Goal: Task Accomplishment & Management: Use online tool/utility

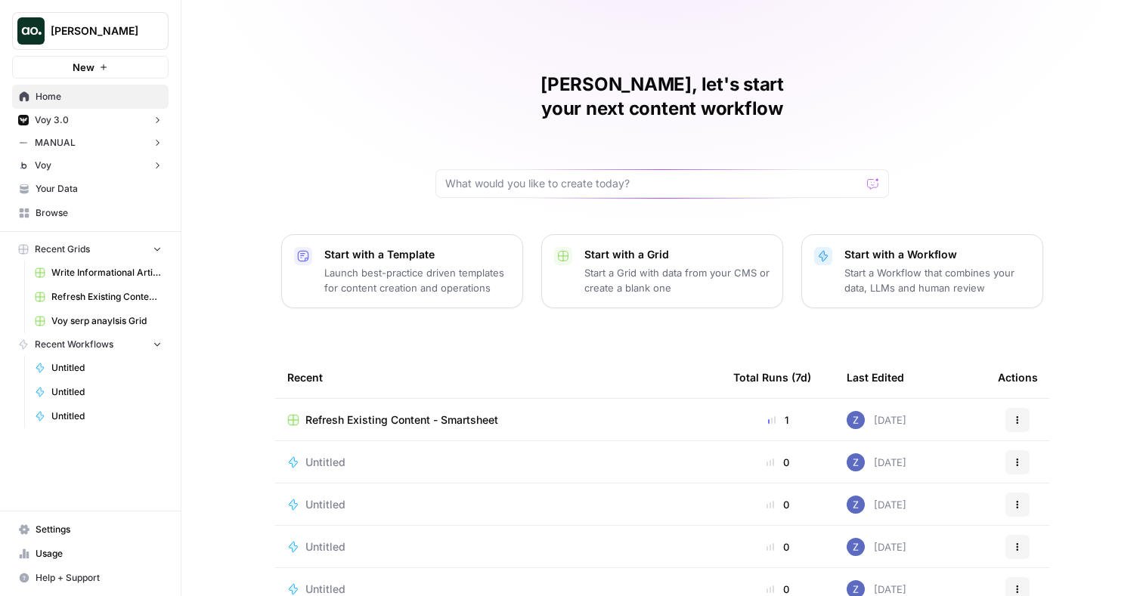
click at [99, 165] on button "Voy" at bounding box center [90, 165] width 156 height 23
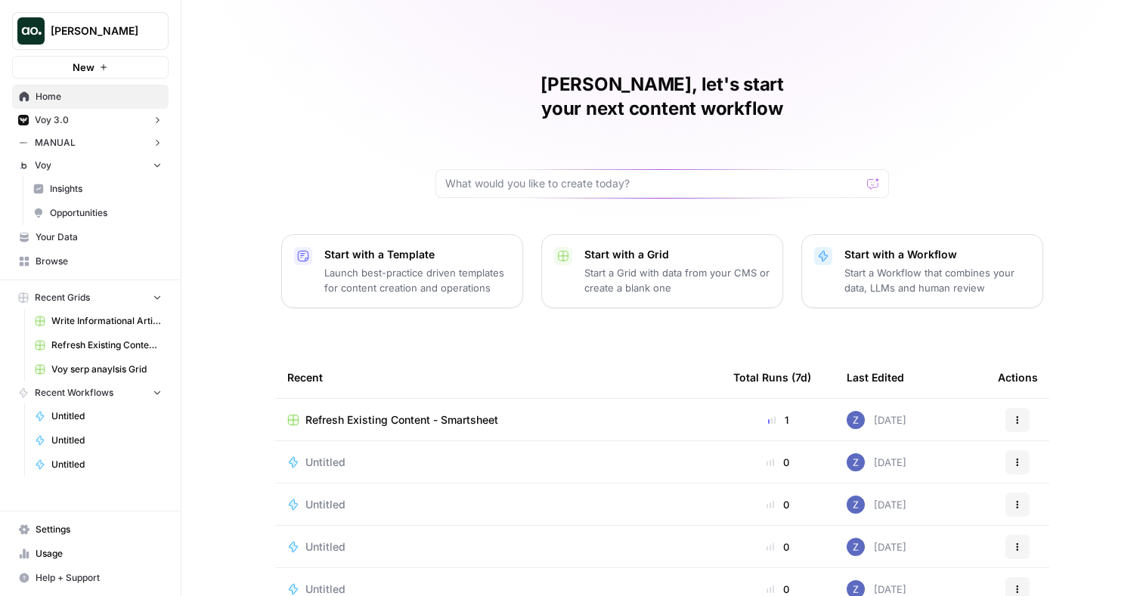
click at [118, 164] on button "Voy" at bounding box center [90, 165] width 156 height 23
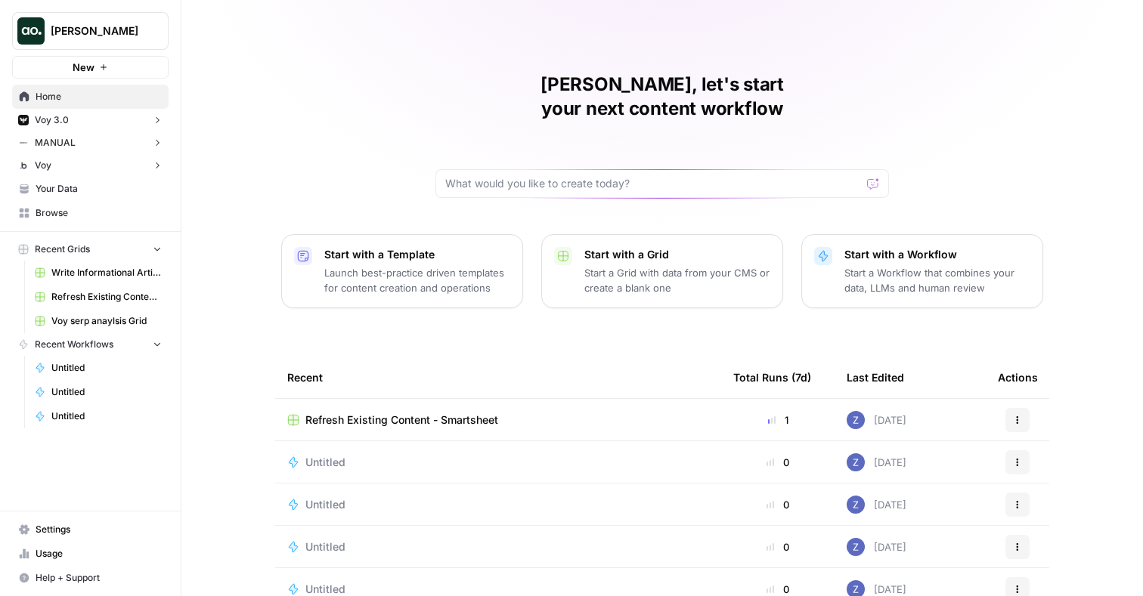
click at [110, 193] on span "Your Data" at bounding box center [99, 189] width 126 height 14
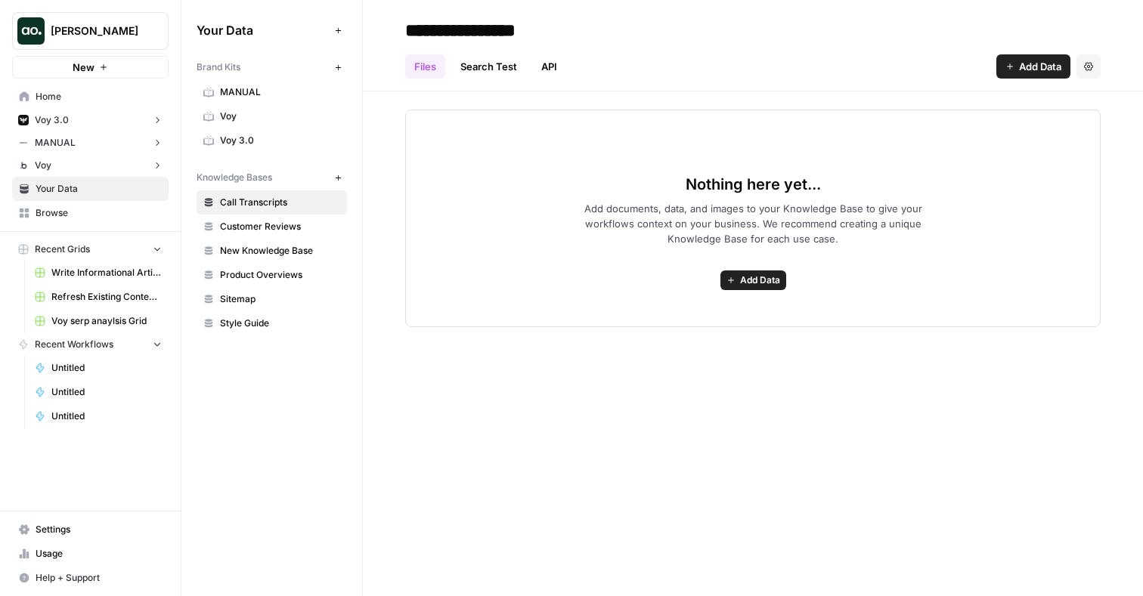
click at [277, 135] on span "Voy 3.0" at bounding box center [280, 141] width 120 height 14
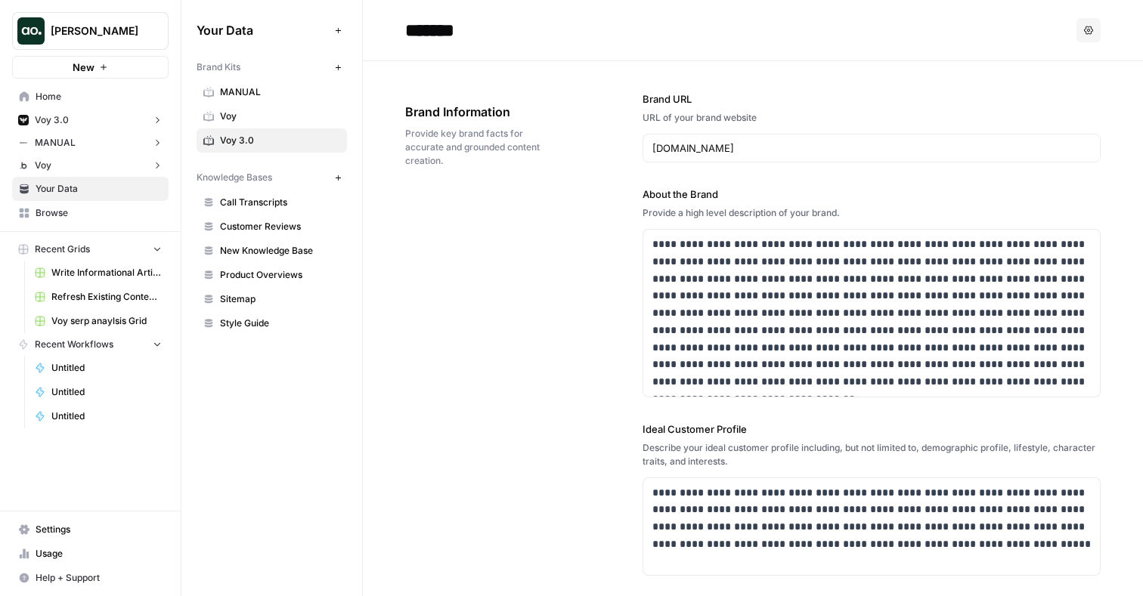
click at [274, 116] on span "Voy" at bounding box center [280, 117] width 120 height 14
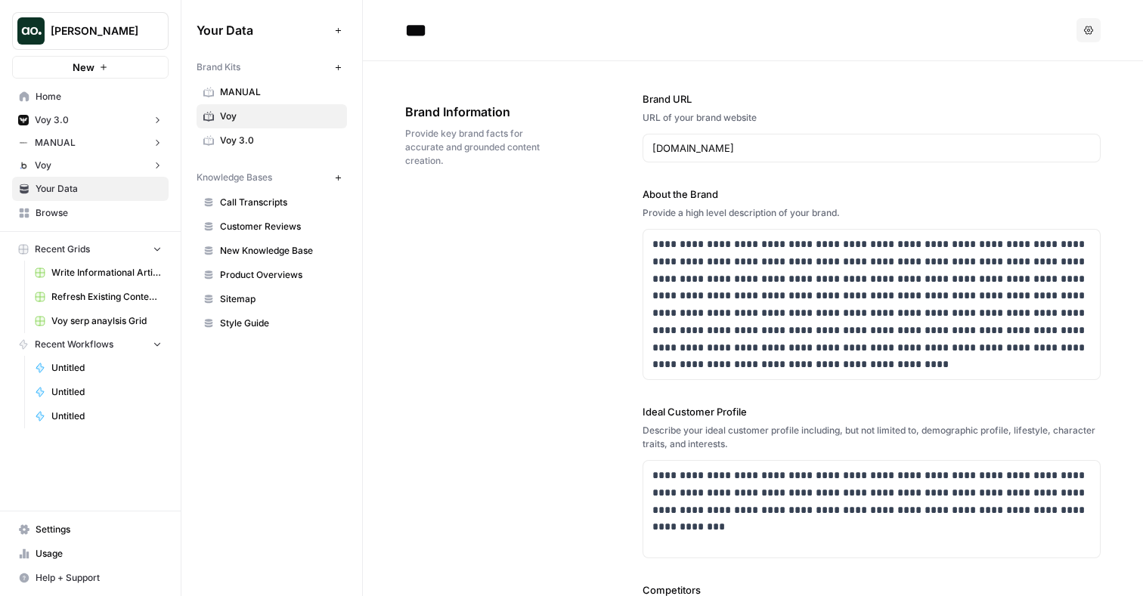
click at [280, 86] on span "MANUAL" at bounding box center [280, 92] width 120 height 14
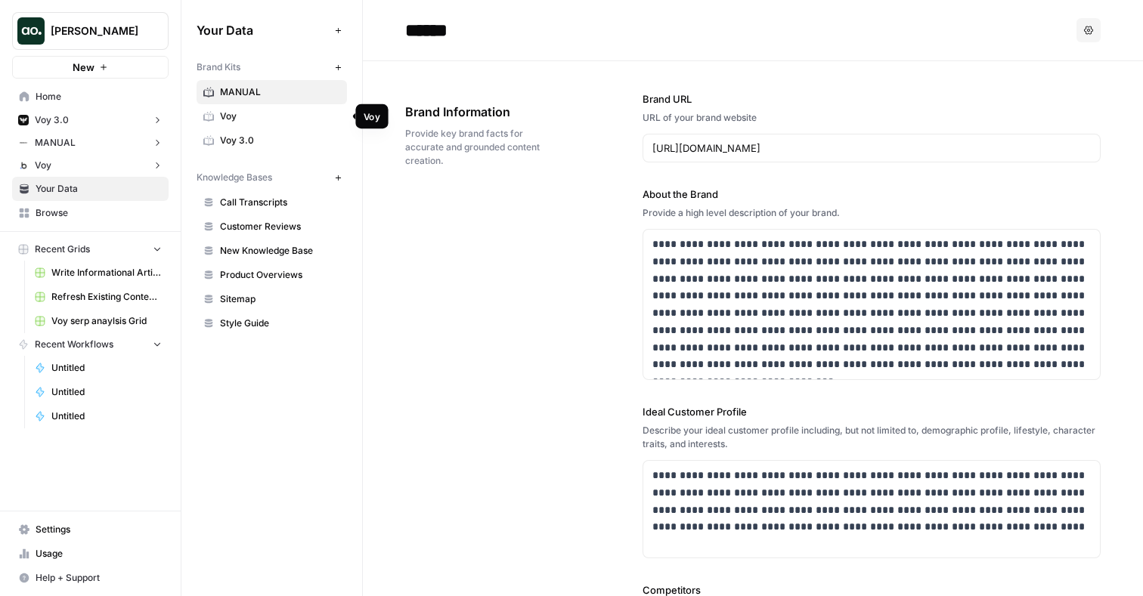
click at [276, 116] on span "Voy" at bounding box center [280, 117] width 120 height 14
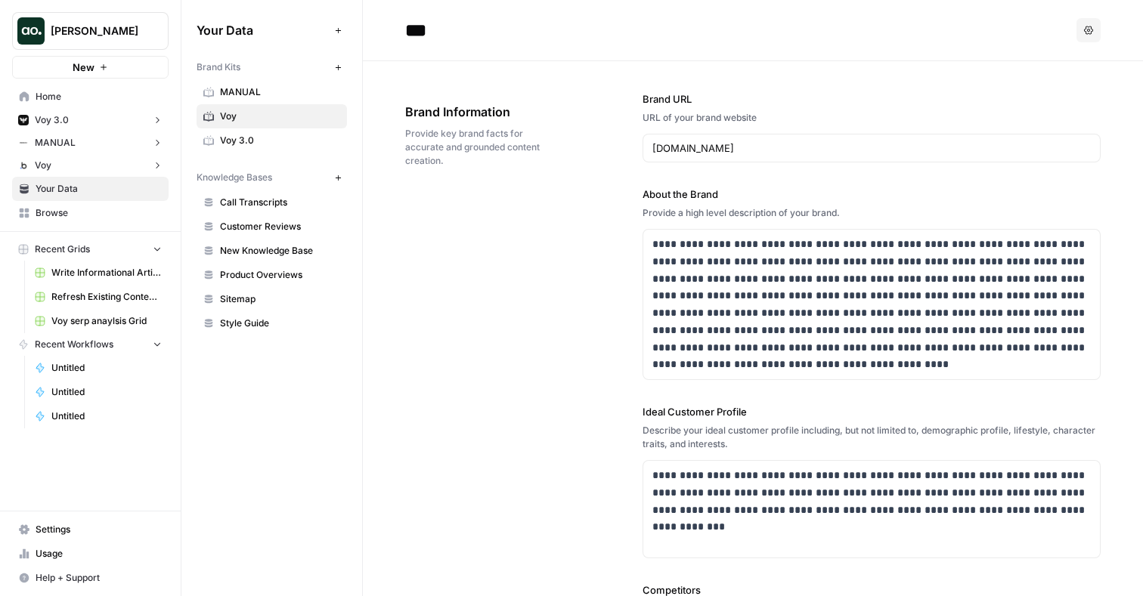
click at [107, 63] on icon "button" at bounding box center [103, 67] width 9 height 9
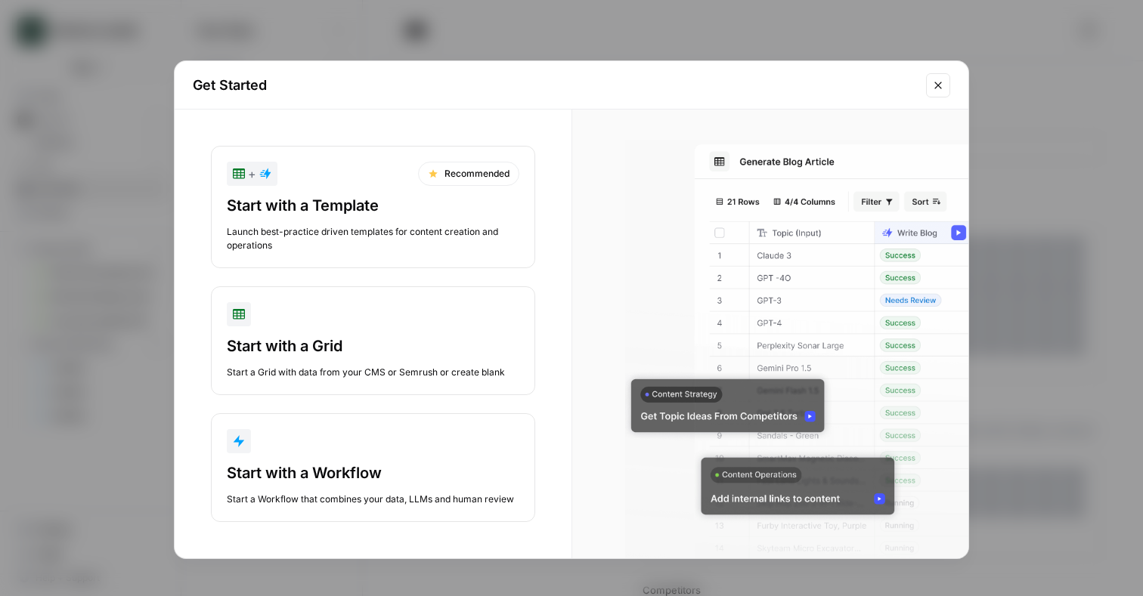
click at [404, 209] on div "Start with a Template" at bounding box center [373, 205] width 292 height 21
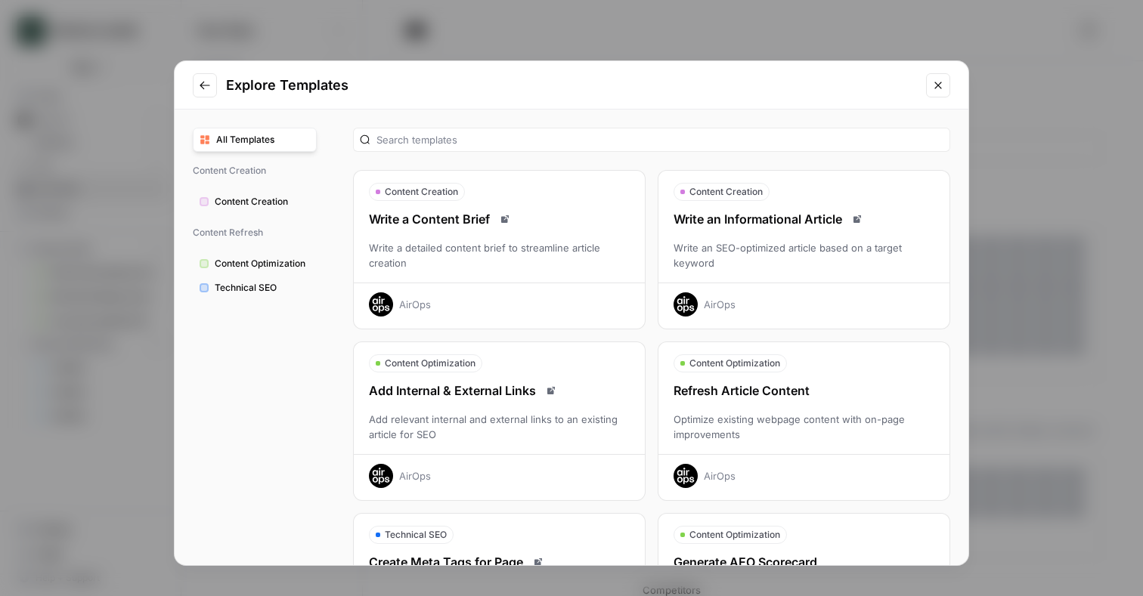
click at [747, 397] on div "Refresh Article Content" at bounding box center [803, 391] width 291 height 18
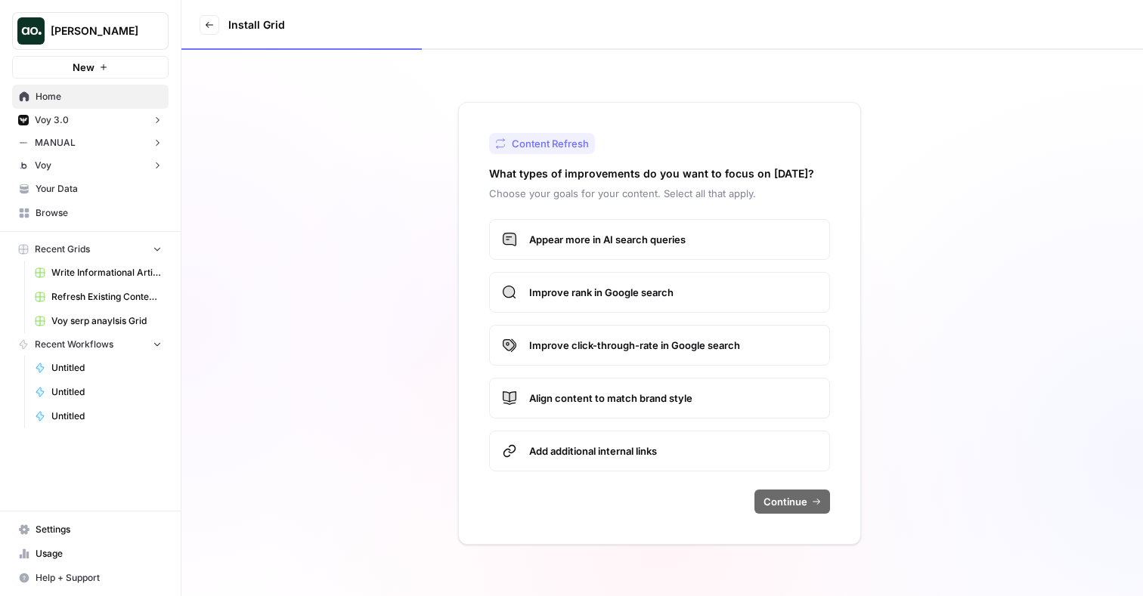
click at [629, 240] on span "Appear more in AI search queries" at bounding box center [673, 239] width 288 height 15
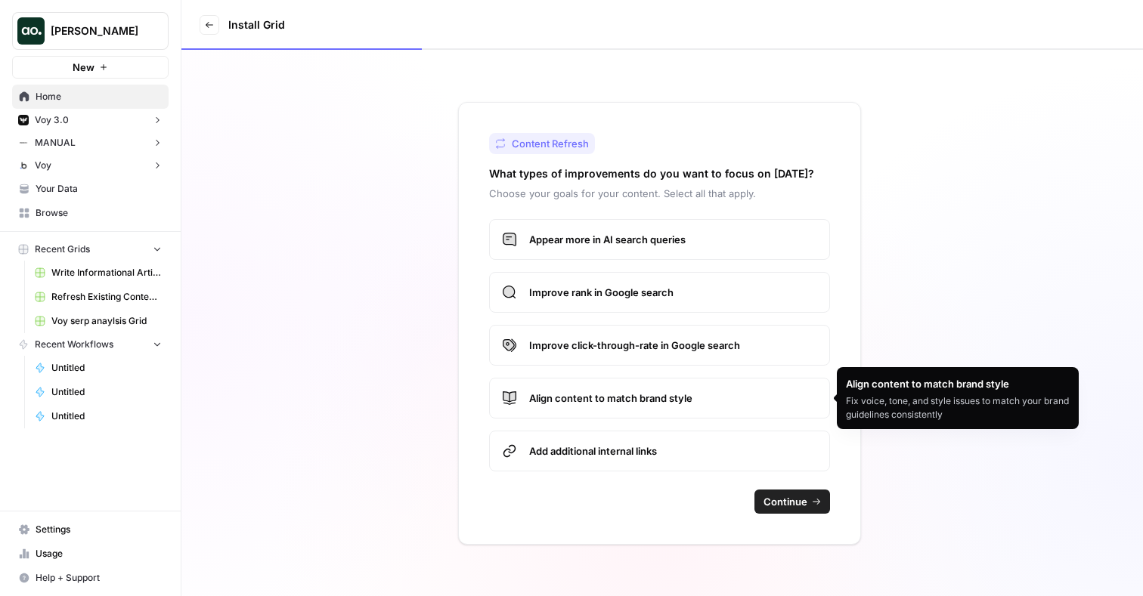
click at [632, 397] on span "Align content to match brand style" at bounding box center [673, 398] width 288 height 15
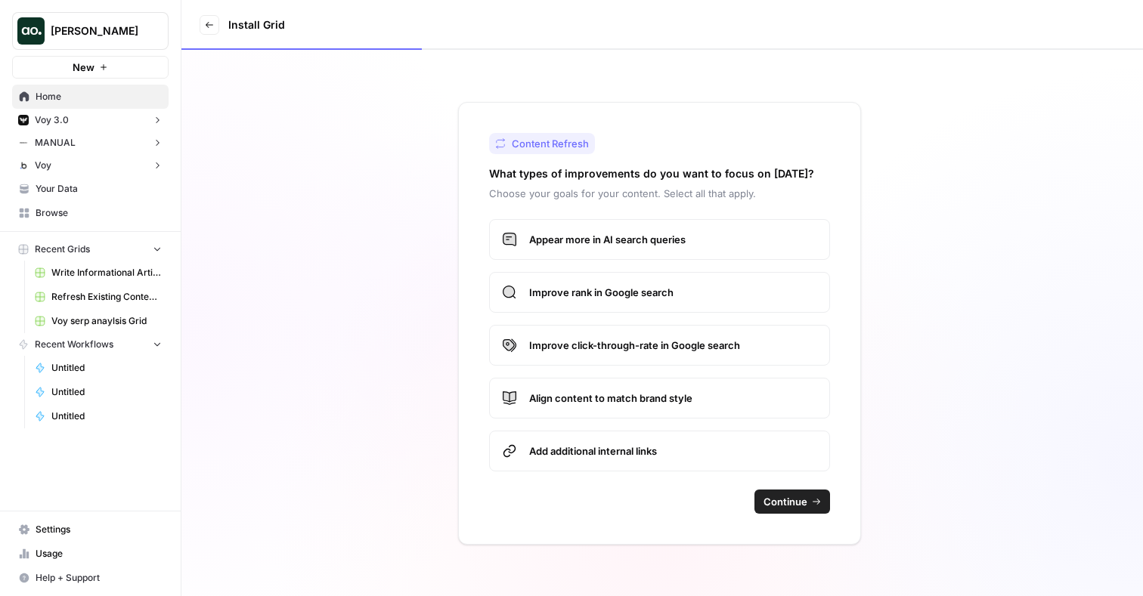
click at [688, 450] on span "Add additional internal links" at bounding box center [673, 451] width 288 height 15
click at [775, 500] on span "Continue" at bounding box center [785, 501] width 44 height 15
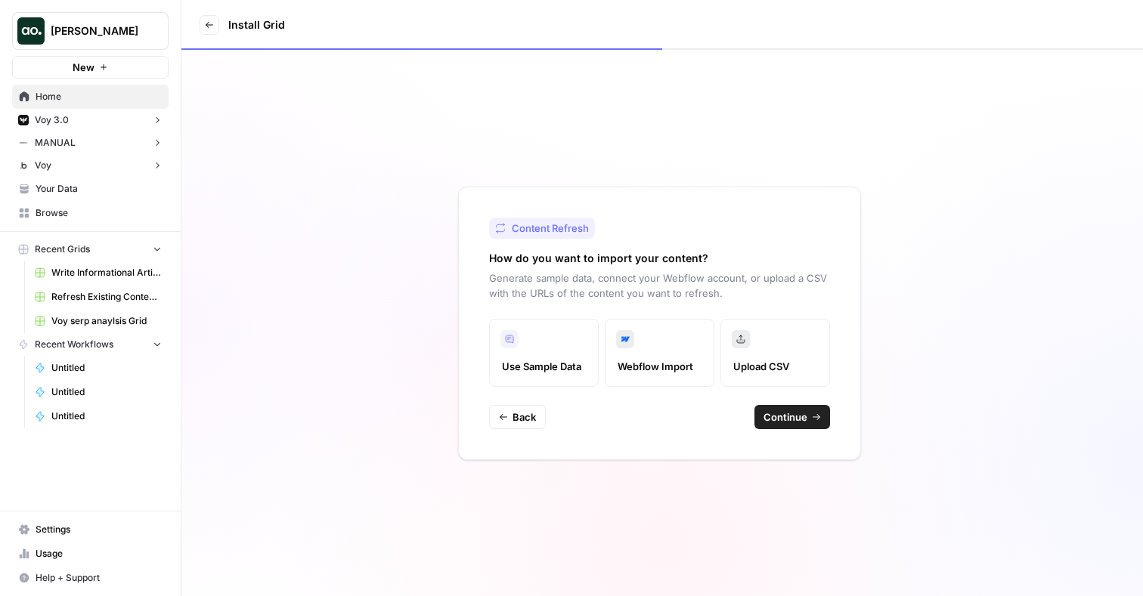
click at [782, 418] on span "Continue" at bounding box center [785, 417] width 44 height 15
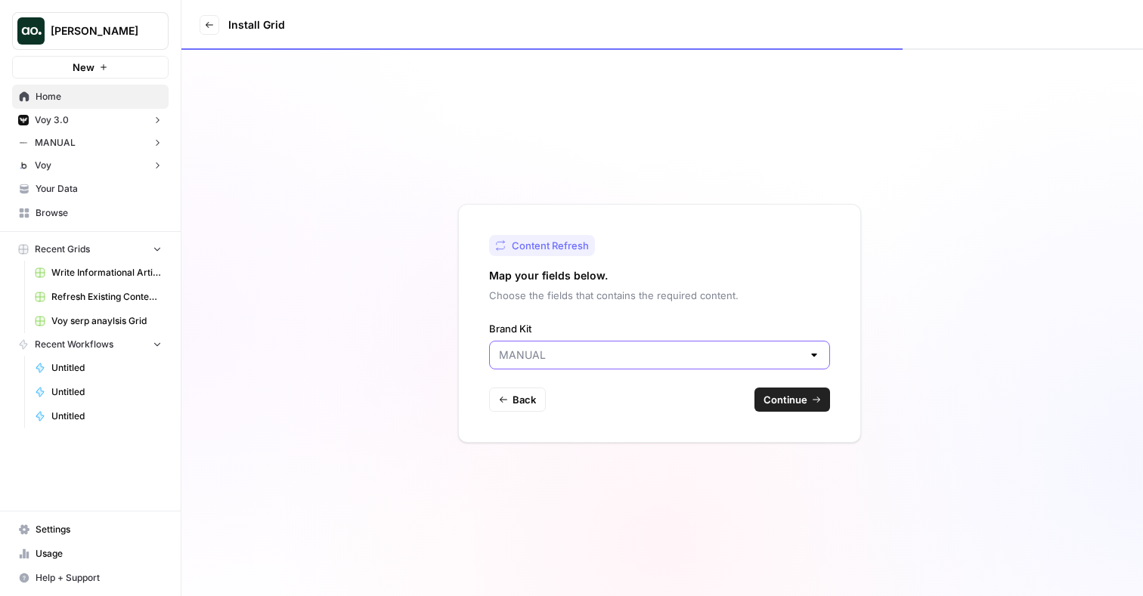
click at [597, 348] on input "Brand Kit" at bounding box center [650, 355] width 303 height 15
click at [544, 413] on span "Voy" at bounding box center [656, 414] width 309 height 15
type input "Voy"
click at [772, 405] on span "Continue" at bounding box center [785, 399] width 44 height 15
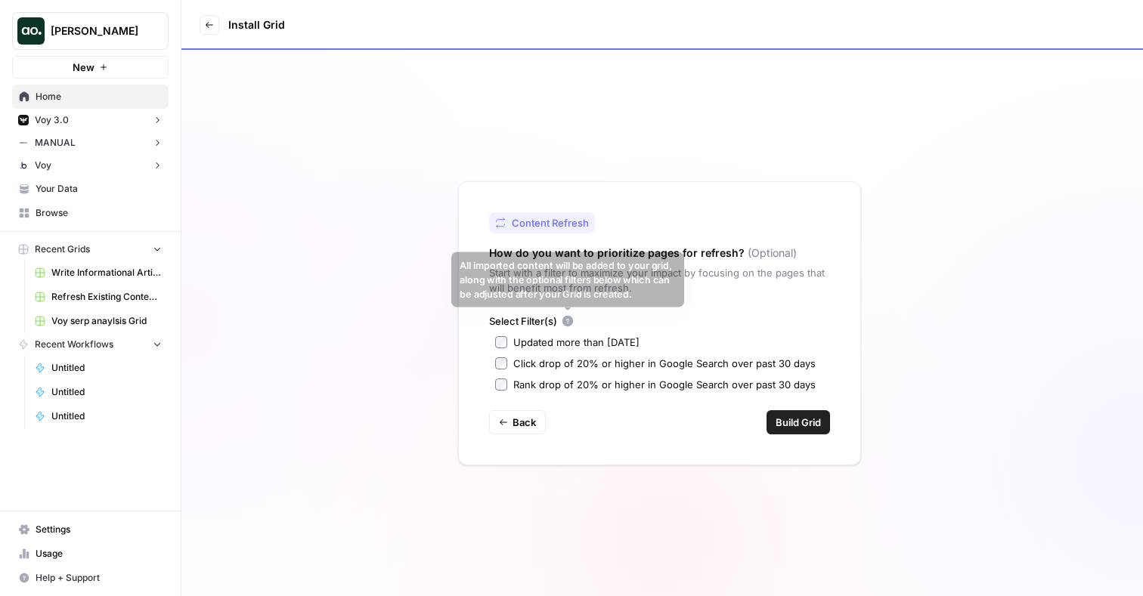
click at [555, 343] on div "Updated more than [DATE]" at bounding box center [576, 342] width 126 height 15
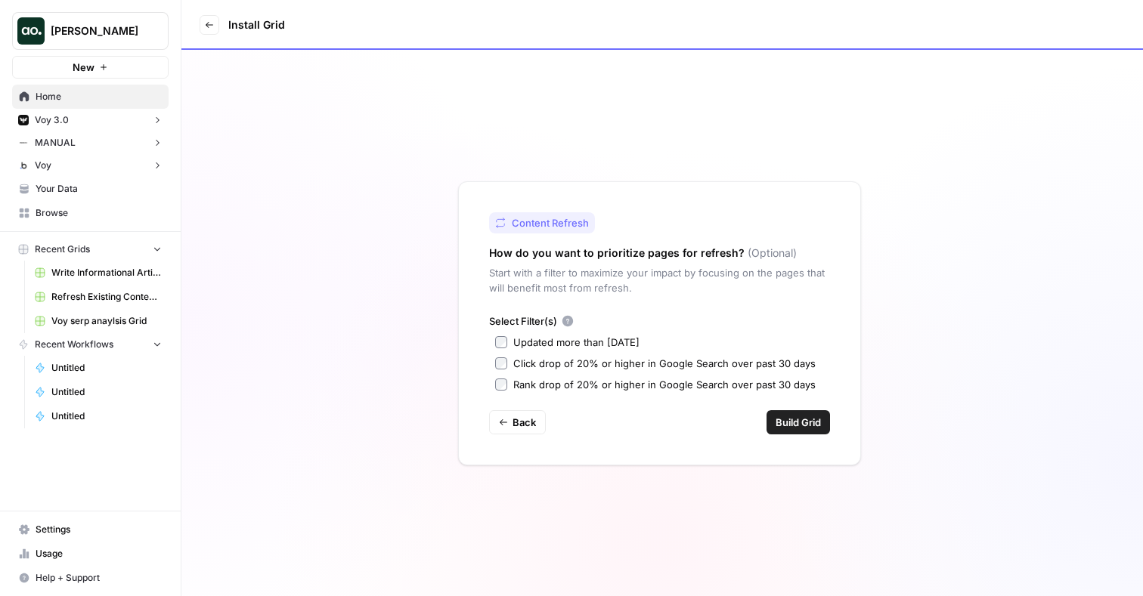
click at [793, 419] on span "Build Grid" at bounding box center [797, 422] width 45 height 15
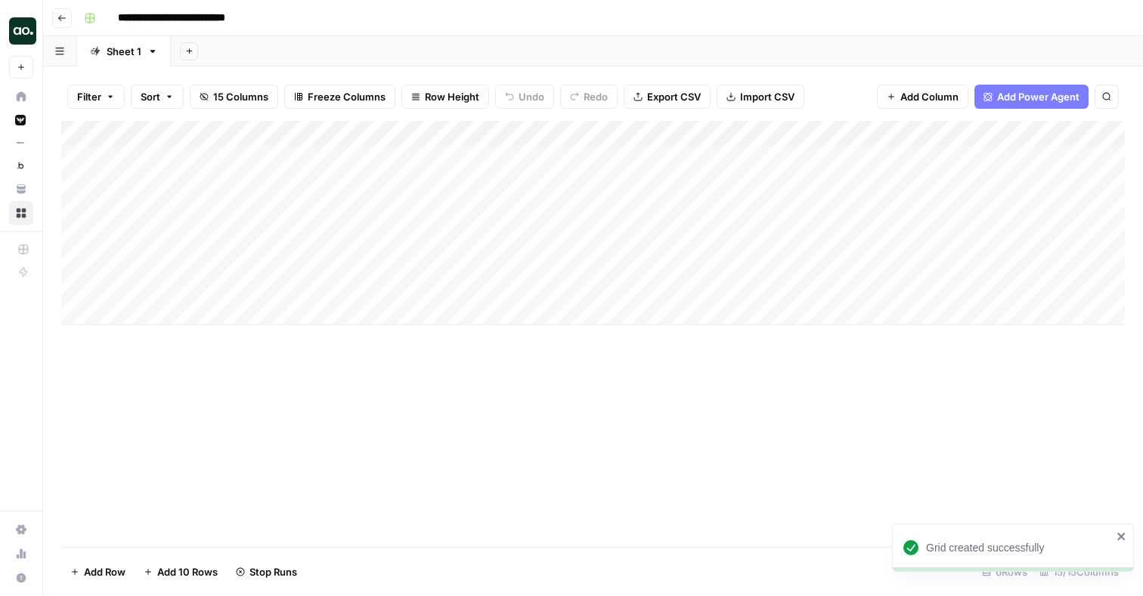
drag, startPoint x: 249, startPoint y: 133, endPoint x: 345, endPoint y: 126, distance: 97.0
click at [345, 126] on div "Add Column" at bounding box center [592, 223] width 1063 height 204
click at [886, 134] on div "Add Column" at bounding box center [592, 223] width 1063 height 204
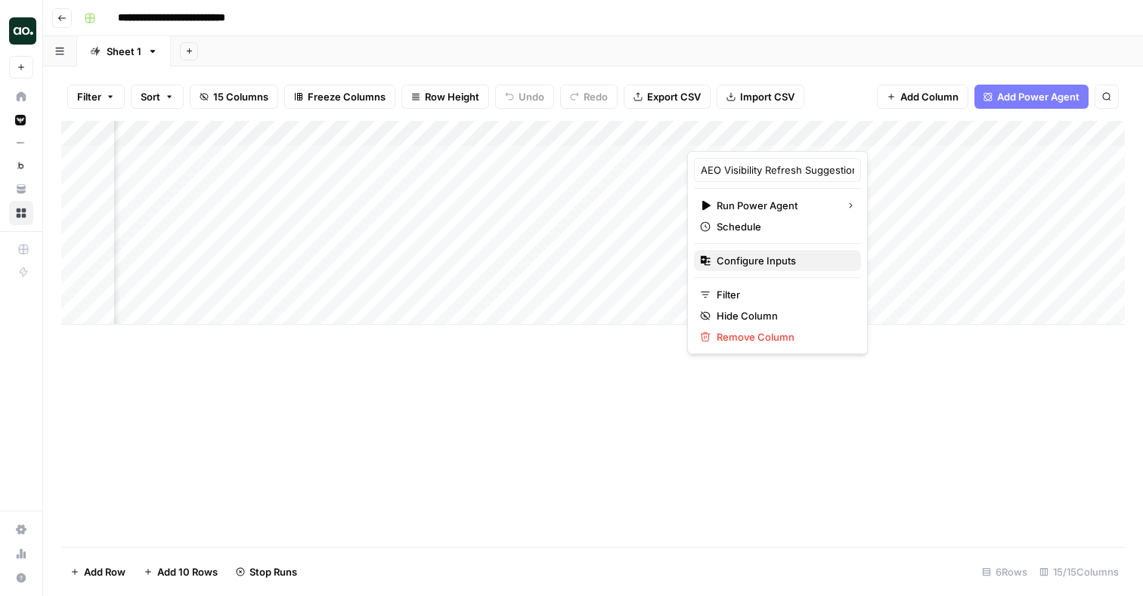
click at [792, 264] on span "Configure Inputs" at bounding box center [782, 260] width 132 height 15
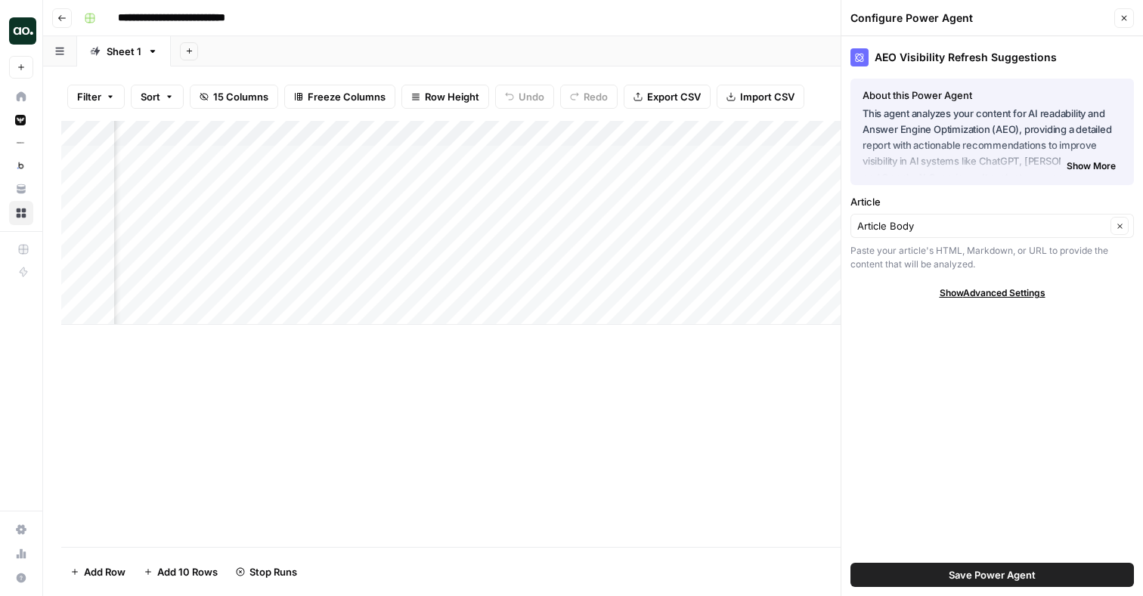
click at [1125, 20] on icon "button" at bounding box center [1123, 18] width 9 height 9
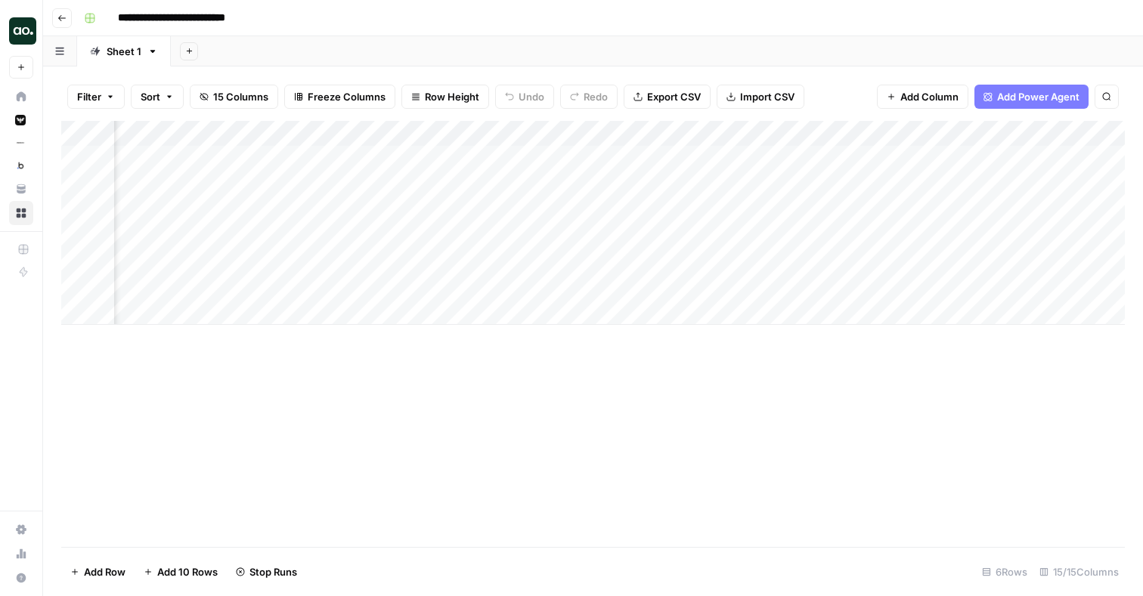
scroll to position [0, 0]
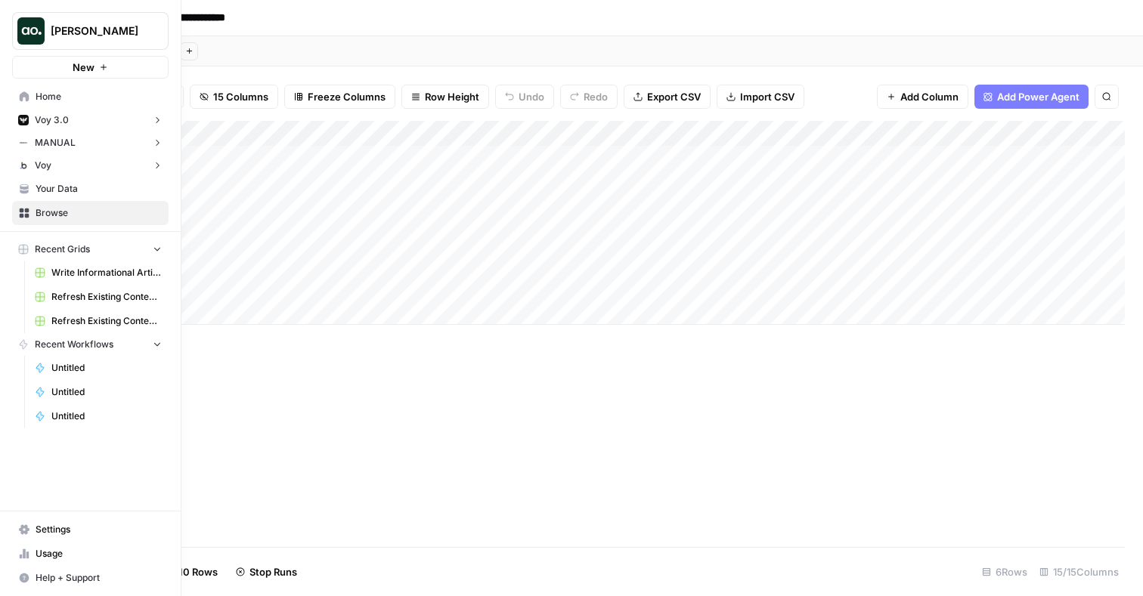
click at [39, 66] on button "New" at bounding box center [90, 67] width 156 height 23
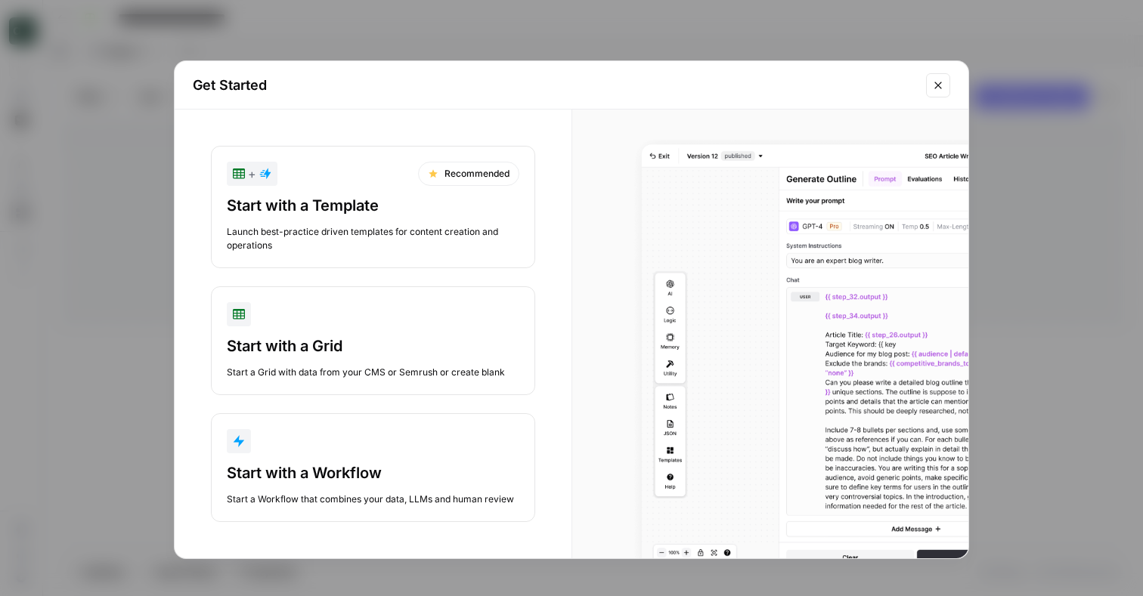
click at [333, 450] on div "button" at bounding box center [373, 441] width 292 height 24
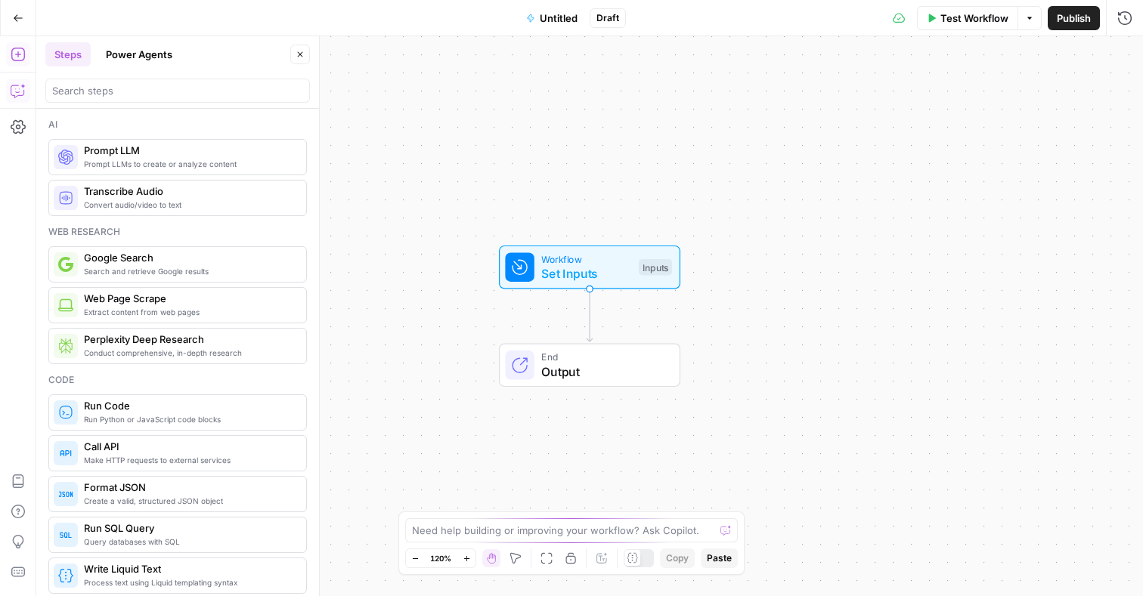
click at [18, 85] on icon "button" at bounding box center [18, 90] width 15 height 15
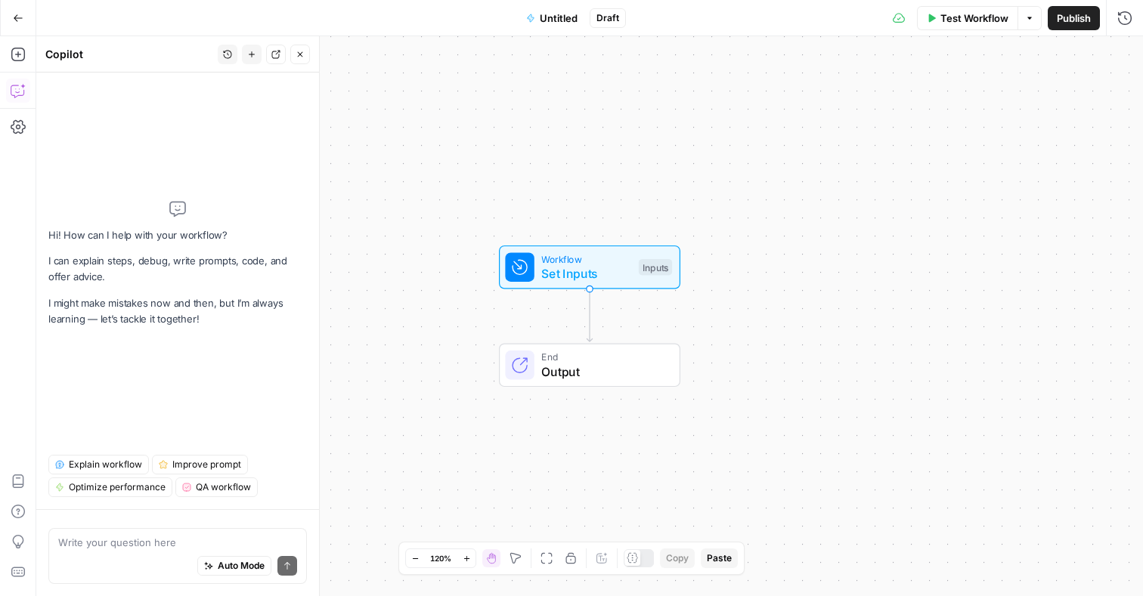
click at [125, 551] on div "Auto Mode Send" at bounding box center [177, 566] width 239 height 33
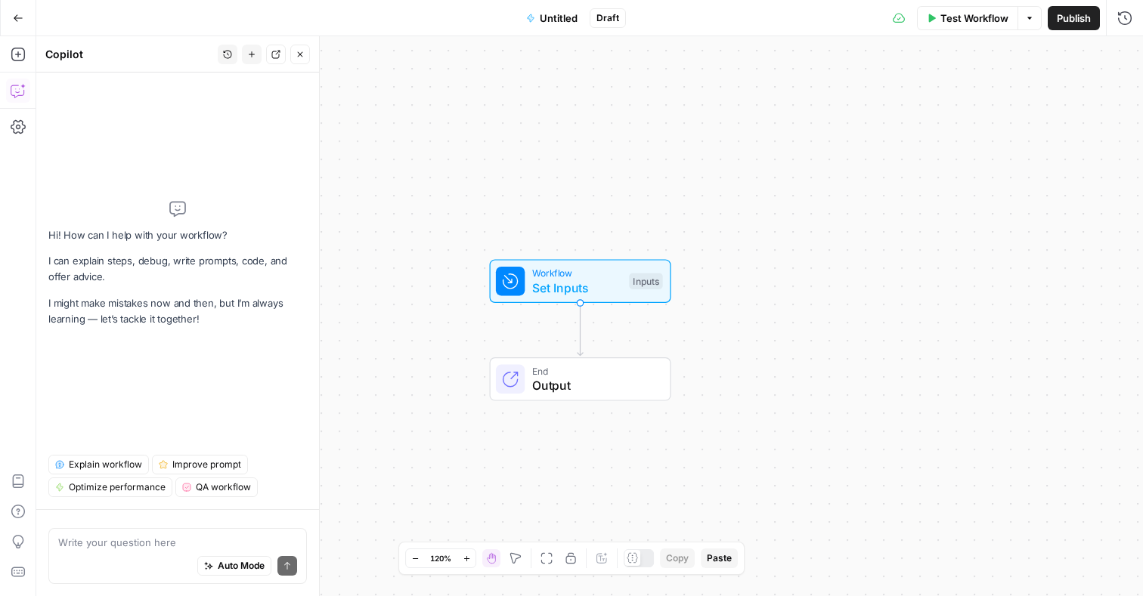
click at [22, 18] on icon "button" at bounding box center [18, 18] width 11 height 11
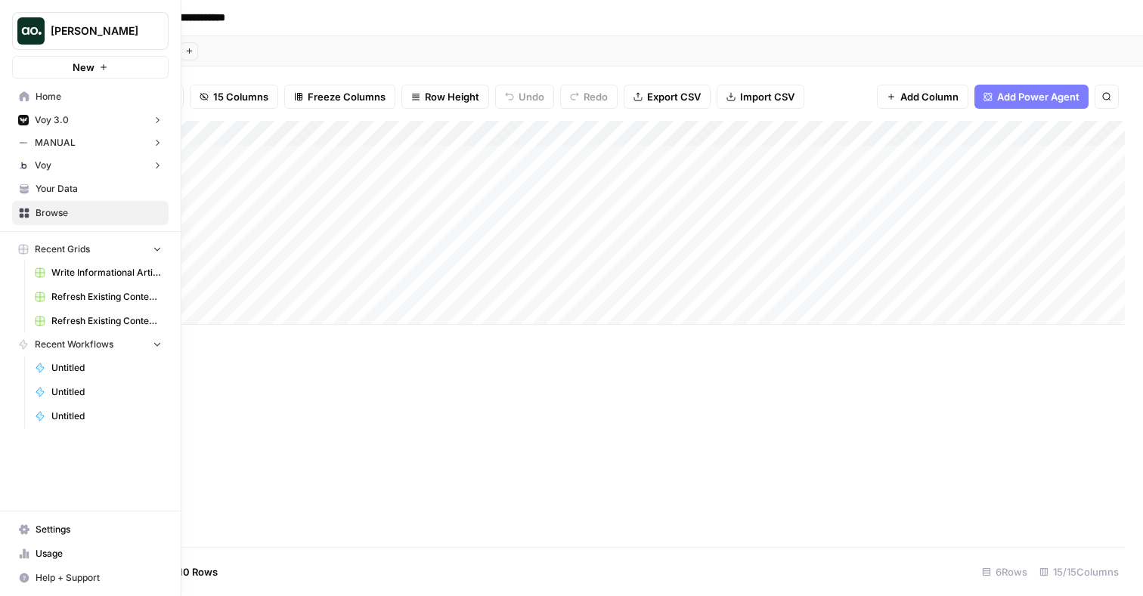
click at [101, 35] on span "[PERSON_NAME]" at bounding box center [96, 30] width 91 height 15
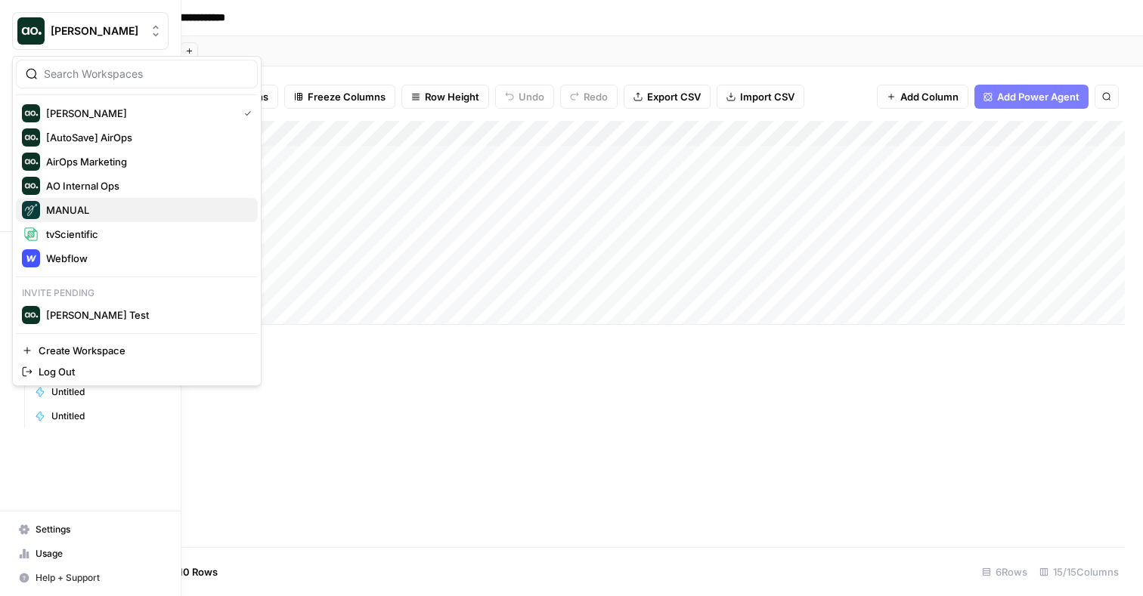
click at [89, 217] on span "MANUAL" at bounding box center [145, 210] width 199 height 15
